Goal: Task Accomplishment & Management: Use online tool/utility

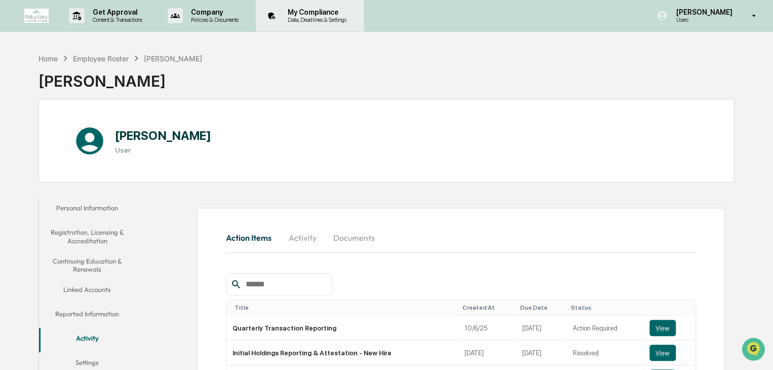
click at [302, 11] on p "My Compliance" at bounding box center [316, 12] width 72 height 8
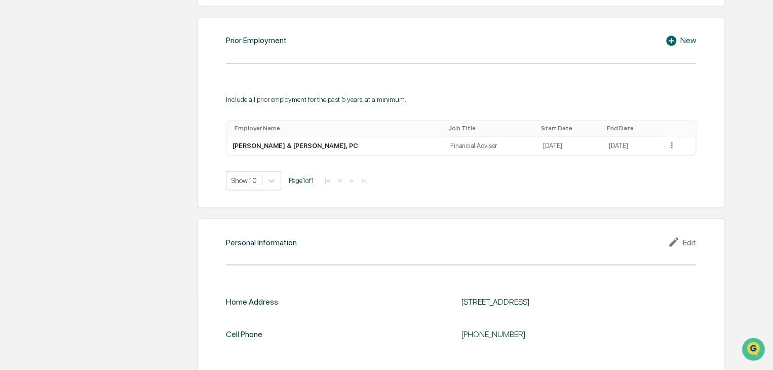
scroll to position [782, 0]
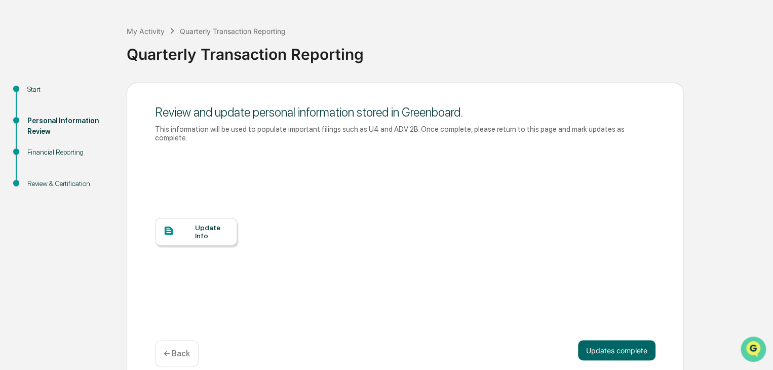
click at [747, 347] on img "Open customer support" at bounding box center [752, 349] width 25 height 20
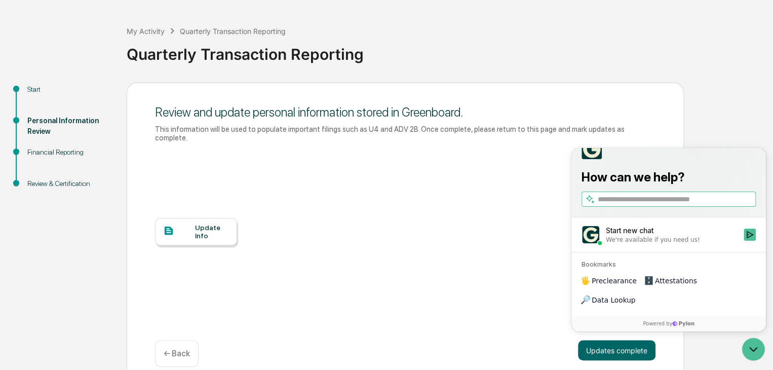
click at [712, 53] on div "Quarterly Transaction Reporting" at bounding box center [447, 50] width 641 height 26
click at [50, 152] on div "Financial Reporting" at bounding box center [68, 152] width 83 height 11
click at [52, 181] on div "Review & Certification" at bounding box center [68, 183] width 83 height 11
click at [36, 183] on div "Review & Certification" at bounding box center [68, 183] width 83 height 11
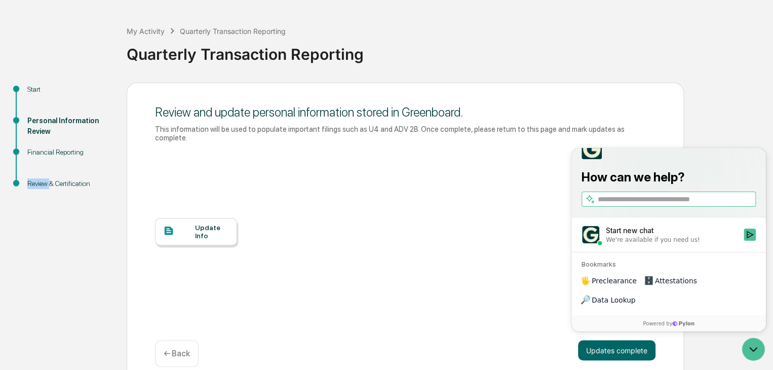
click at [36, 183] on div "Review & Certification" at bounding box center [68, 183] width 83 height 11
click at [75, 181] on div "Review & Certification" at bounding box center [68, 183] width 83 height 11
click at [177, 348] on p "← Back" at bounding box center [177, 353] width 26 height 10
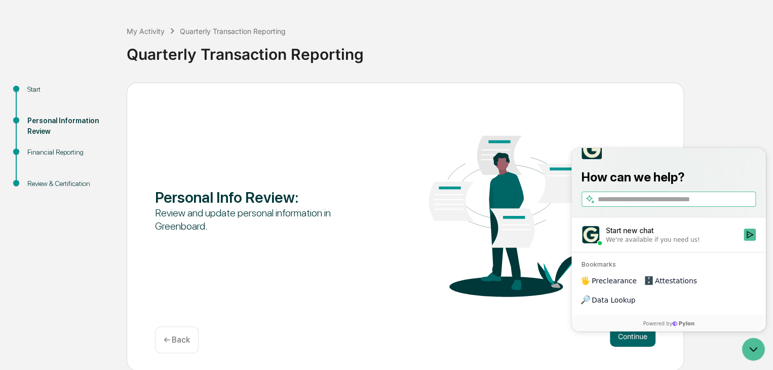
click at [532, 305] on img at bounding box center [505, 209] width 200 height 209
click at [756, 354] on icon "Open customer support" at bounding box center [752, 348] width 25 height 25
